Goal: Task Accomplishment & Management: Complete application form

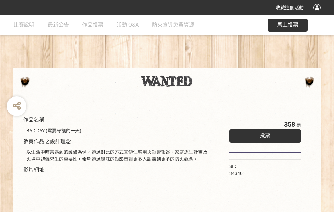
click at [318, 14] on div "收藏這個活動" at bounding box center [167, 7] width 334 height 15
click at [207, 65] on div "作品名稱 BAD DAY (需要守護的一天) 參賽作品之設計理念 以生活中時常遇到的經驗為例，透過對比的方式宣傳住宅用火災警報器、家庭逃生計畫及火場中避難求生…" at bounding box center [167, 154] width 334 height 278
click at [263, 134] on span "投票" at bounding box center [265, 135] width 11 height 6
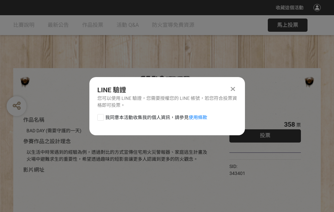
click at [100, 116] on div at bounding box center [100, 117] width 7 height 7
checkbox input "true"
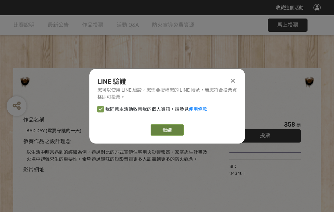
click at [166, 130] on link "繼續" at bounding box center [167, 129] width 33 height 11
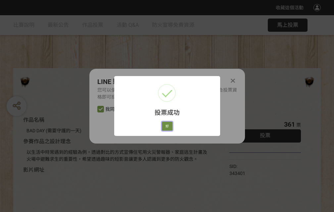
click at [165, 125] on button "好" at bounding box center [167, 126] width 11 height 9
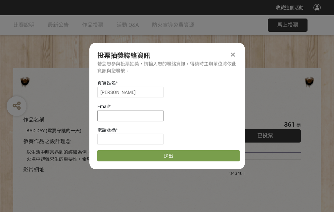
click at [132, 116] on input at bounding box center [130, 115] width 66 height 11
type input "[EMAIL_ADDRESS][DOMAIN_NAME]"
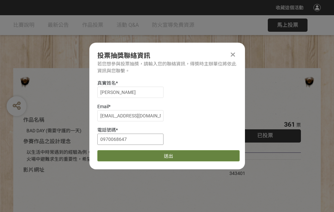
type input "0970068647"
click at [116, 154] on button "送出" at bounding box center [168, 155] width 142 height 11
